Goal: Transaction & Acquisition: Purchase product/service

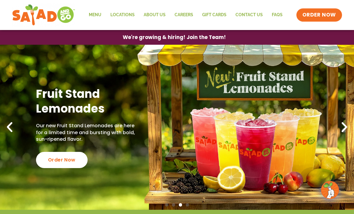
click at [99, 16] on link "Menu" at bounding box center [95, 15] width 22 height 14
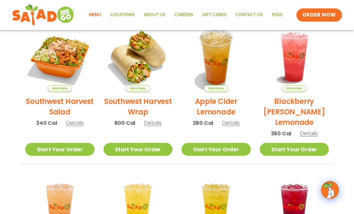
scroll to position [147, 0]
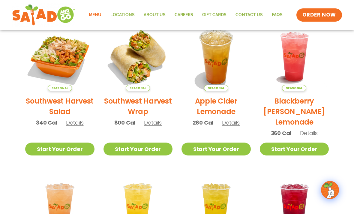
click at [135, 65] on img at bounding box center [137, 56] width 69 height 69
click at [139, 59] on img at bounding box center [137, 56] width 69 height 69
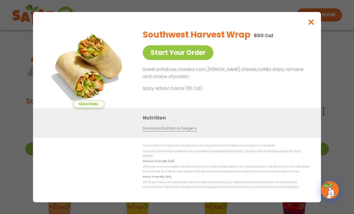
click at [196, 53] on link "Start Your Order" at bounding box center [178, 52] width 70 height 15
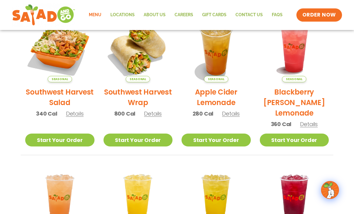
scroll to position [151, 0]
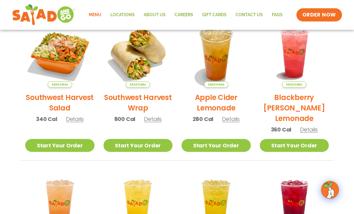
click at [148, 144] on link "Start Your Order" at bounding box center [137, 145] width 69 height 13
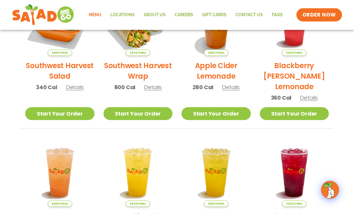
scroll to position [183, 0]
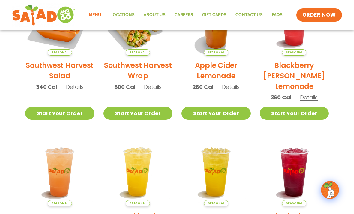
click at [156, 111] on link "Start Your Order" at bounding box center [137, 113] width 69 height 13
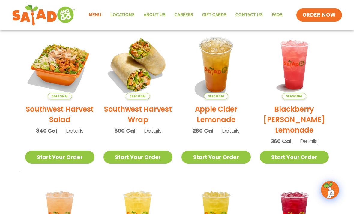
scroll to position [139, 0]
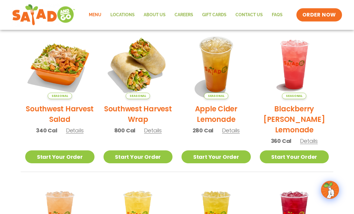
click at [146, 156] on link "Start Your Order" at bounding box center [137, 156] width 69 height 13
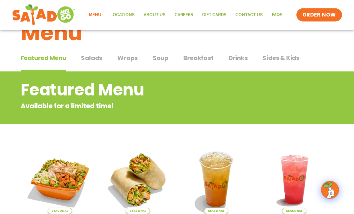
scroll to position [25, 0]
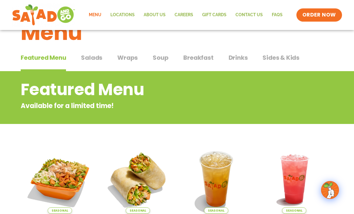
click at [131, 56] on span "Wraps" at bounding box center [127, 57] width 20 height 9
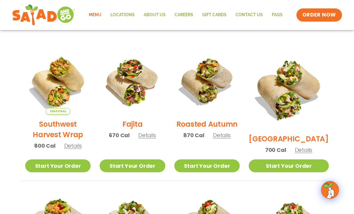
scroll to position [152, 0]
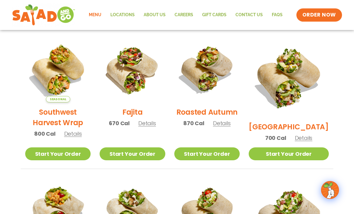
click at [66, 81] on img at bounding box center [57, 69] width 65 height 65
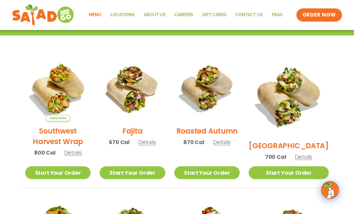
scroll to position [119, 0]
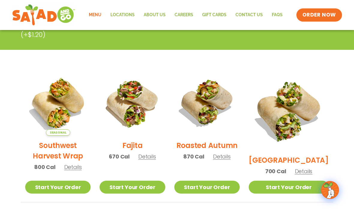
click at [298, 112] on img at bounding box center [288, 110] width 80 height 80
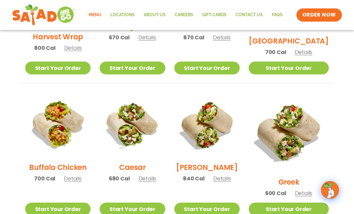
scroll to position [230, 0]
